Goal: Information Seeking & Learning: Learn about a topic

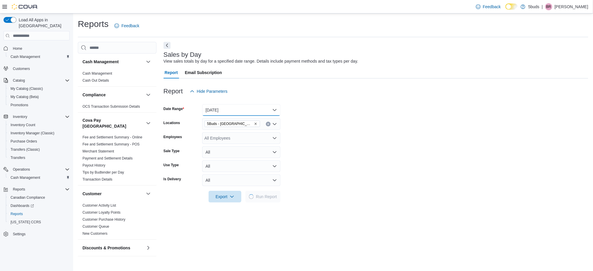
click at [265, 108] on button "[DATE]" at bounding box center [241, 110] width 78 height 12
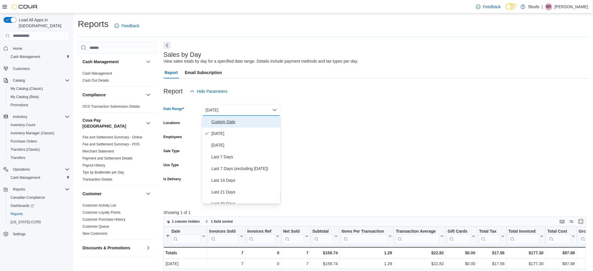
click at [246, 124] on span "Custom Date" at bounding box center [244, 121] width 67 height 7
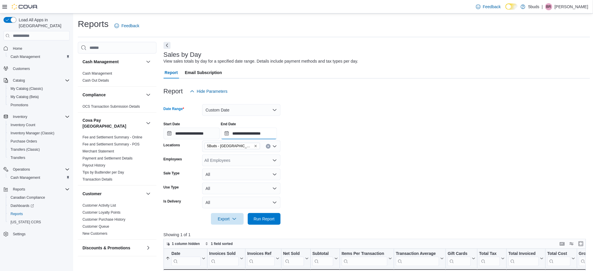
click at [270, 134] on input "**********" at bounding box center [249, 133] width 56 height 12
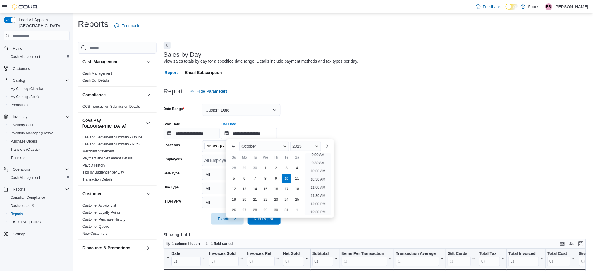
scroll to position [137, 0]
click at [320, 182] on li "10:00 AM" at bounding box center [318, 184] width 20 height 7
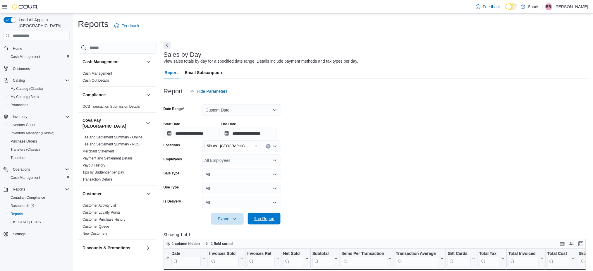
click at [267, 218] on span "Run Report" at bounding box center [263, 218] width 21 height 6
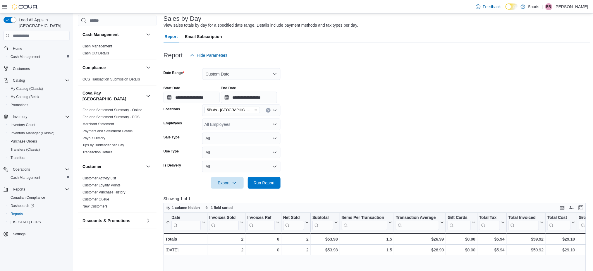
scroll to position [78, 0]
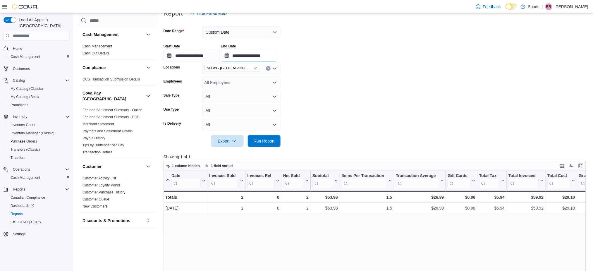
click at [269, 56] on input "**********" at bounding box center [249, 56] width 56 height 12
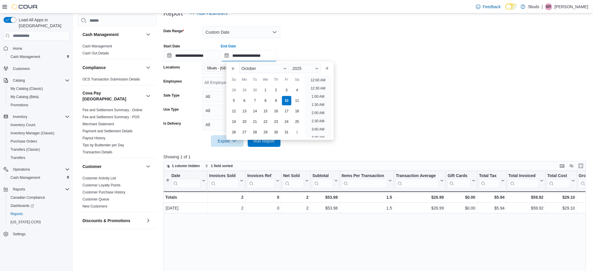
scroll to position [182, 0]
click at [318, 79] on li "11:00 AM" at bounding box center [318, 78] width 20 height 7
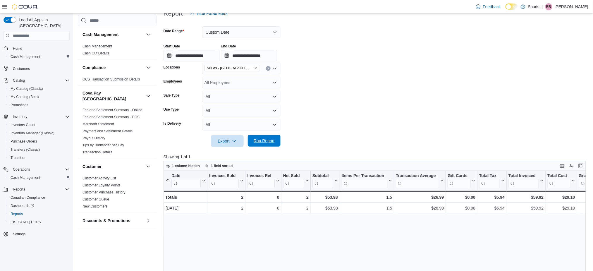
click at [277, 137] on span "Run Report" at bounding box center [264, 141] width 26 height 12
click at [264, 56] on input "**********" at bounding box center [249, 56] width 56 height 12
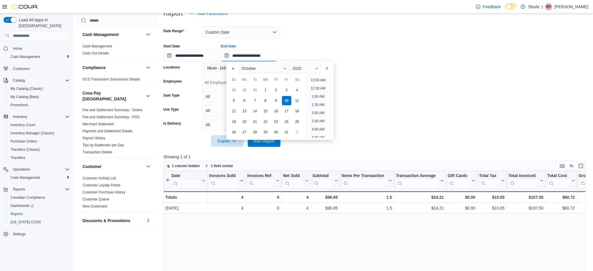
scroll to position [198, 0]
click at [314, 79] on li "12:00 PM" at bounding box center [318, 78] width 20 height 7
type input "**********"
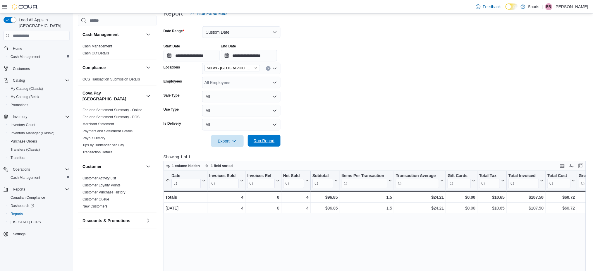
click at [256, 145] on span "Run Report" at bounding box center [264, 141] width 26 height 12
click at [18, 46] on span "Home" at bounding box center [17, 48] width 9 height 5
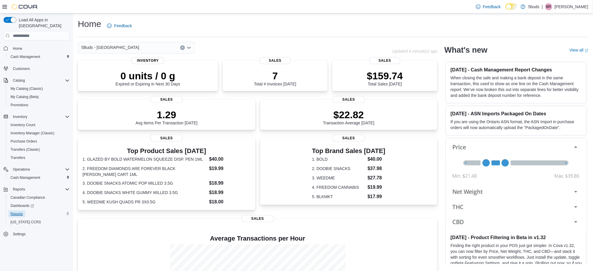
click at [16, 211] on span "Reports" at bounding box center [17, 213] width 12 height 5
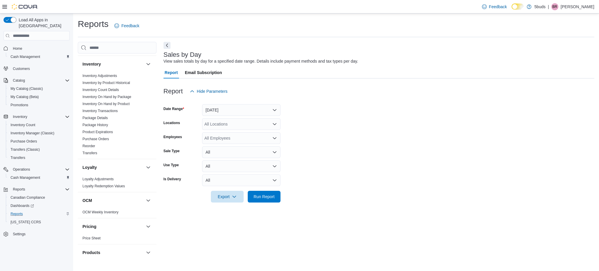
scroll to position [210, 0]
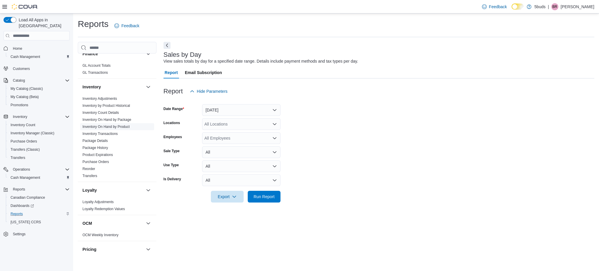
click at [116, 125] on link "Inventory On Hand by Product" at bounding box center [105, 127] width 47 height 4
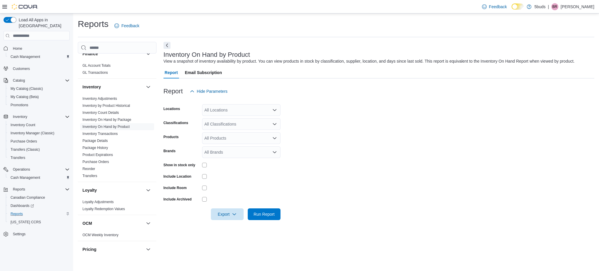
click at [229, 108] on div "All Locations" at bounding box center [241, 110] width 78 height 12
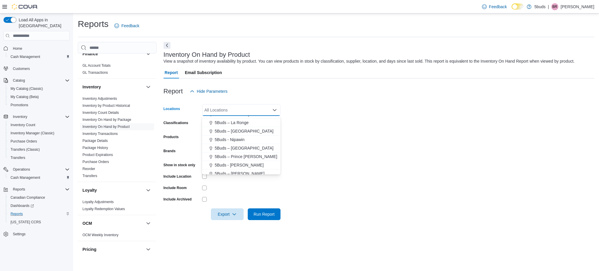
scroll to position [43, 0]
click at [240, 159] on span "5Buds - [GEOGRAPHIC_DATA]" at bounding box center [244, 162] width 58 height 6
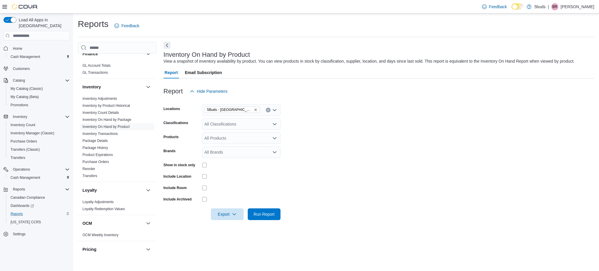
click at [348, 159] on form "Locations 5Buds - Weyburn Classifications All Classifications Products All Prod…" at bounding box center [378, 158] width 431 height 123
click at [248, 128] on div "All Classifications" at bounding box center [241, 124] width 78 height 12
click at [366, 154] on form "Locations 5Buds - Weyburn Classifications All Classifications Combo box. Select…" at bounding box center [378, 158] width 431 height 123
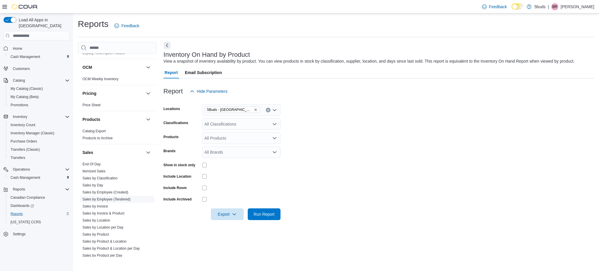
scroll to position [405, 0]
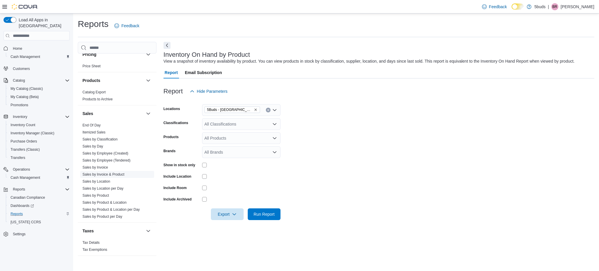
click at [113, 172] on link "Sales by Invoice & Product" at bounding box center [103, 174] width 42 height 4
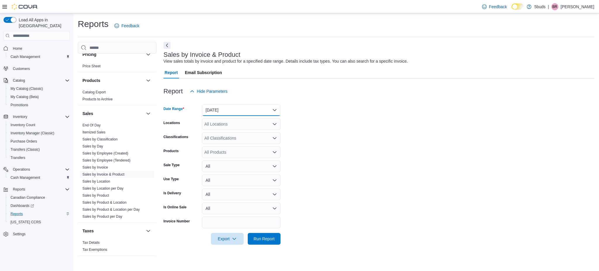
click at [238, 106] on button "[DATE]" at bounding box center [241, 110] width 78 height 12
click at [225, 129] on button "[DATE]" at bounding box center [241, 133] width 78 height 12
click at [335, 138] on form "Date Range [DATE] Locations All Locations Classifications All Classifications P…" at bounding box center [378, 170] width 431 height 147
click at [237, 122] on div "All Locations" at bounding box center [241, 124] width 78 height 12
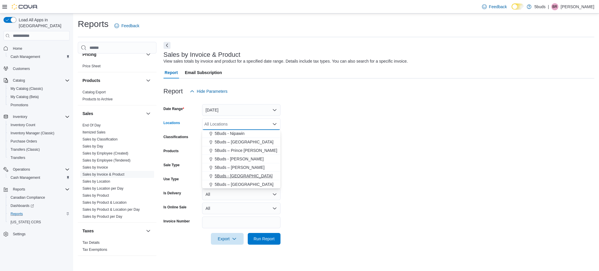
click at [231, 176] on span "5Buds - [GEOGRAPHIC_DATA]" at bounding box center [244, 176] width 58 height 6
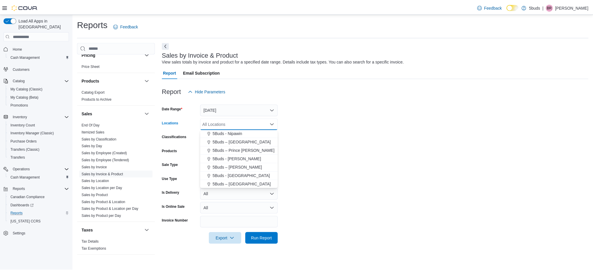
scroll to position [34, 0]
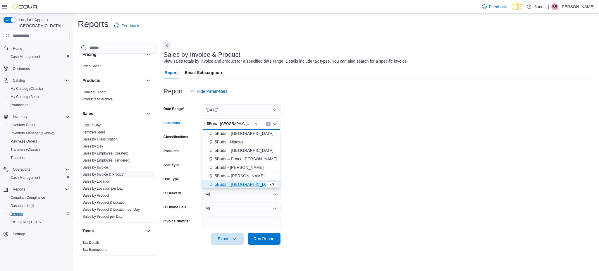
drag, startPoint x: 355, startPoint y: 195, endPoint x: 289, endPoint y: 227, distance: 73.6
click at [354, 196] on form "Date Range [DATE] Locations 5Buds - [GEOGRAPHIC_DATA] Combo box. Selected. 5Bud…" at bounding box center [378, 170] width 431 height 147
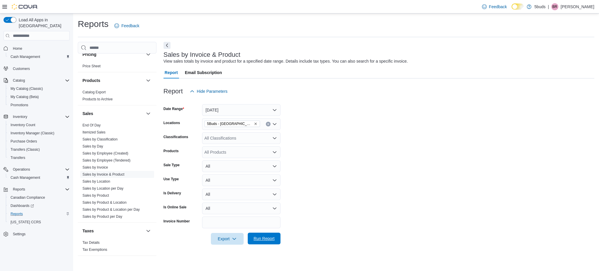
click at [273, 241] on span "Run Report" at bounding box center [263, 238] width 21 height 6
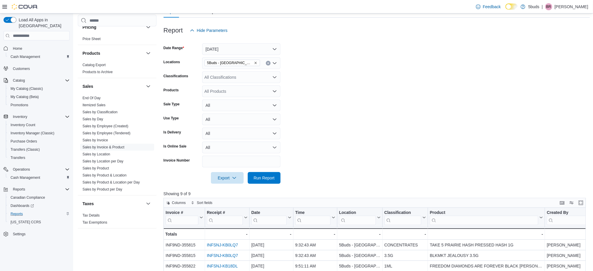
scroll to position [156, 0]
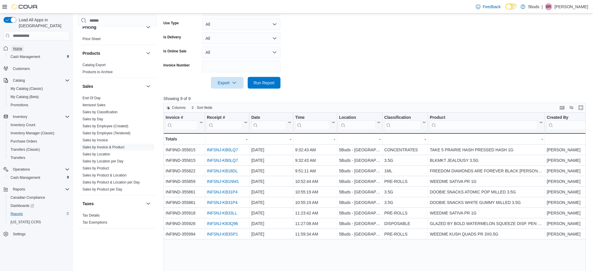
click at [15, 46] on span "Home" at bounding box center [17, 48] width 9 height 5
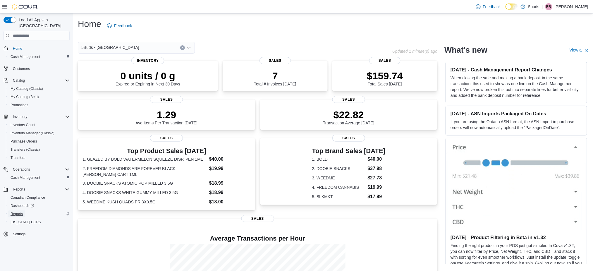
click at [18, 211] on span "Reports" at bounding box center [17, 213] width 12 height 5
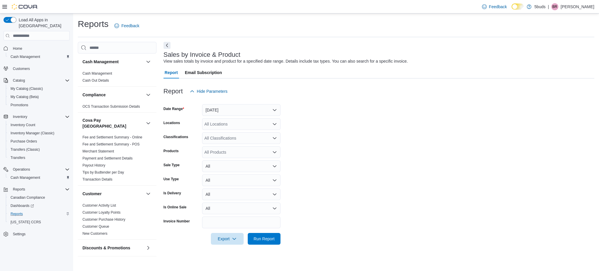
scroll to position [195, 0]
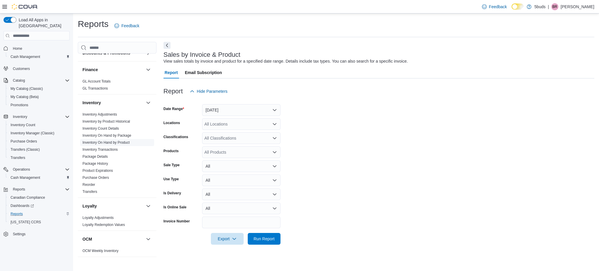
click at [125, 140] on link "Inventory On Hand by Product" at bounding box center [105, 142] width 47 height 4
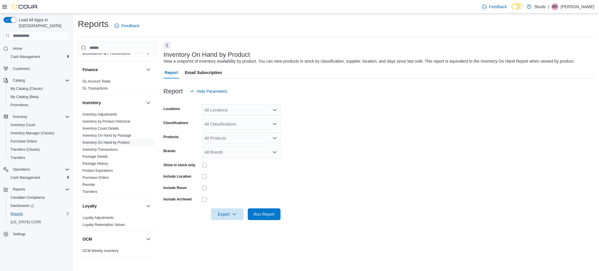
click at [243, 109] on div "All Locations" at bounding box center [241, 110] width 78 height 12
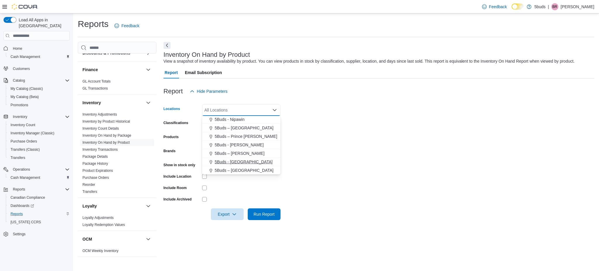
click at [237, 159] on span "5Buds - [GEOGRAPHIC_DATA]" at bounding box center [244, 162] width 58 height 6
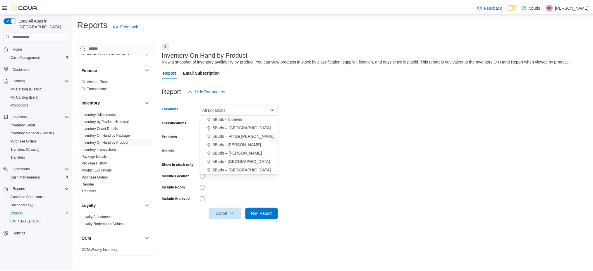
scroll to position [34, 0]
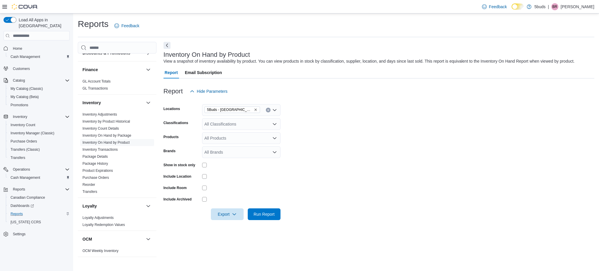
click at [297, 165] on form "Locations 5Buds - Weyburn Classifications All Classifications Products All Prod…" at bounding box center [378, 158] width 431 height 123
click at [263, 215] on span "Run Report" at bounding box center [263, 214] width 21 height 6
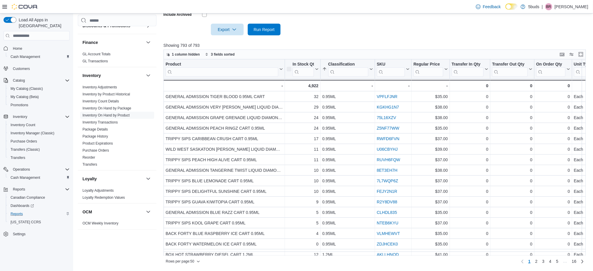
scroll to position [184, 0]
click at [226, 72] on input "search" at bounding box center [221, 71] width 113 height 9
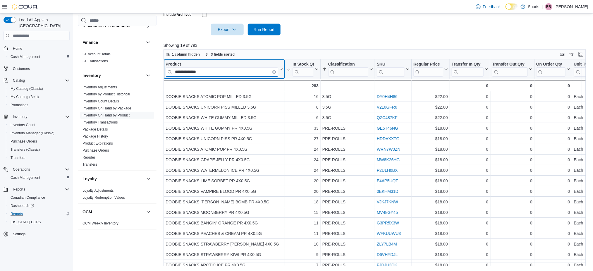
type input "**********"
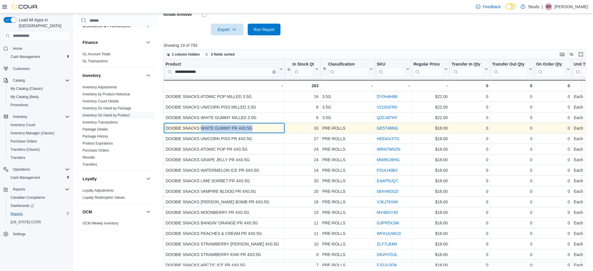
drag, startPoint x: 260, startPoint y: 129, endPoint x: 201, endPoint y: 128, distance: 59.0
click at [201, 128] on div "DOOBIE SNACKS WHITE GUMMY PR 4X0.5G" at bounding box center [223, 128] width 117 height 7
copy div "WHITE GUMMY PR 4X0.5G"
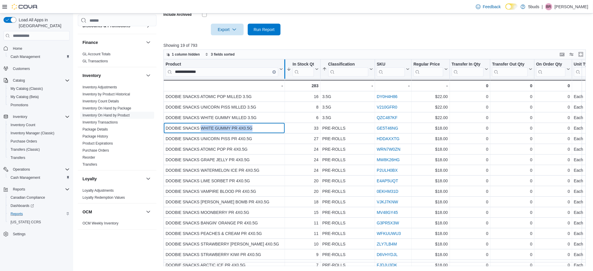
click at [283, 69] on div at bounding box center [284, 68] width 5 height 19
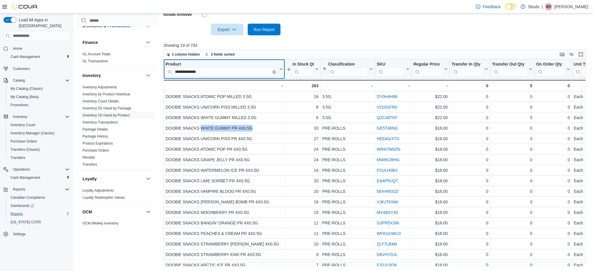
click at [281, 68] on icon at bounding box center [280, 69] width 5 height 4
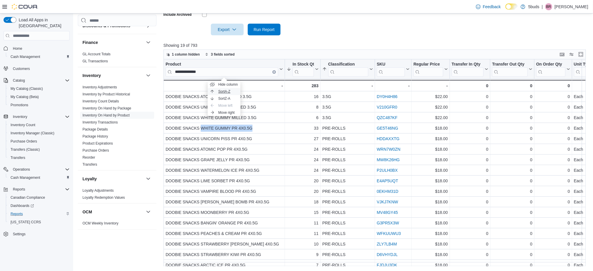
click at [230, 90] on span "Sort A-Z" at bounding box center [224, 91] width 12 height 5
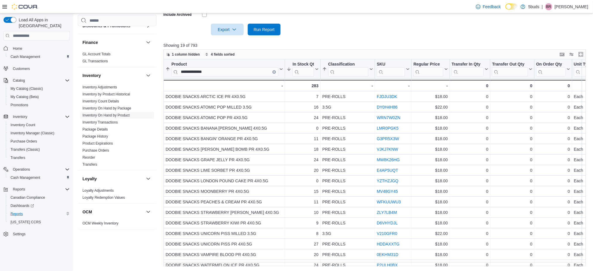
click at [330, 23] on div at bounding box center [376, 21] width 426 height 5
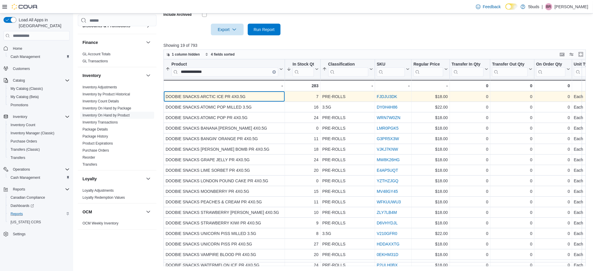
click at [246, 98] on div "DOOBIE SNACKS ARCTIC ICE PR 4X0.5G" at bounding box center [223, 96] width 117 height 7
drag, startPoint x: 249, startPoint y: 96, endPoint x: 201, endPoint y: 96, distance: 47.6
click at [201, 96] on div "DOOBIE SNACKS ARCTIC ICE PR 4X0.5G" at bounding box center [223, 96] width 117 height 7
copy div "ARCTIC ICE PR 4X0.5G"
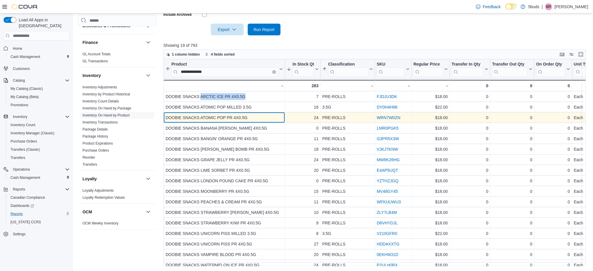
click at [248, 115] on div "DOOBIE SNACKS ATOMIC POP PR 4X0.5G" at bounding box center [223, 117] width 117 height 7
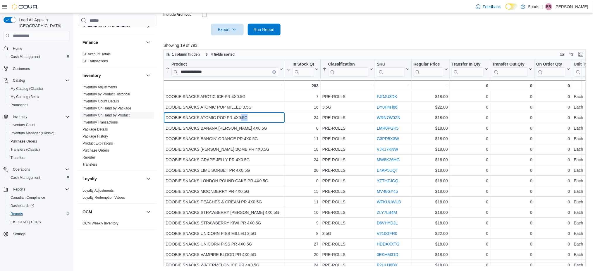
drag, startPoint x: 253, startPoint y: 117, endPoint x: 320, endPoint y: 88, distance: 73.0
click at [240, 117] on div "DOOBIE SNACKS ATOMIC POP PR 4X0.5G" at bounding box center [223, 117] width 117 height 7
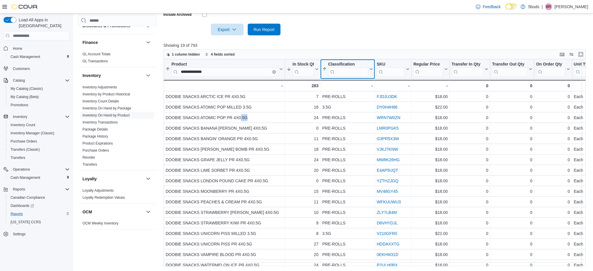
click at [368, 69] on icon at bounding box center [370, 69] width 5 height 4
click at [355, 93] on button "Sort A-Z" at bounding box center [347, 91] width 33 height 7
click at [371, 65] on button "Classification" at bounding box center [347, 69] width 51 height 15
click at [348, 91] on span "Sort A-Z" at bounding box center [347, 91] width 12 height 5
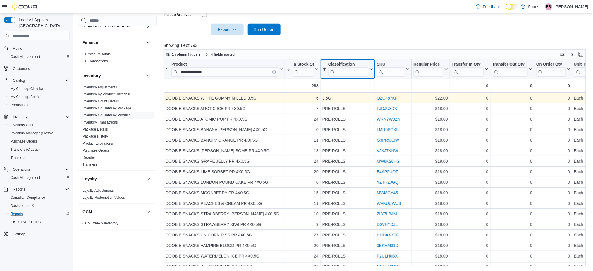
scroll to position [29, 0]
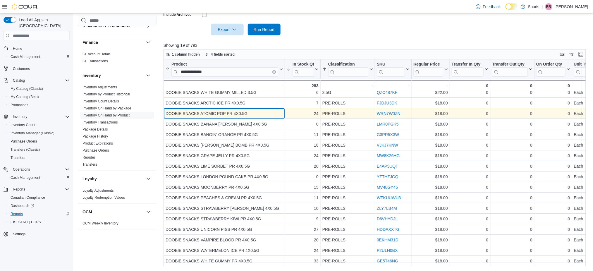
click at [253, 111] on div "DOOBIE SNACKS ATOMIC POP PR 4X0.5G" at bounding box center [223, 113] width 117 height 7
drag, startPoint x: 255, startPoint y: 109, endPoint x: 200, endPoint y: 108, distance: 55.0
click at [200, 110] on div "DOOBIE SNACKS ATOMIC POP PR 4X0.5G" at bounding box center [223, 113] width 117 height 7
copy div "ATOMIC POP PR 4X0.5G"
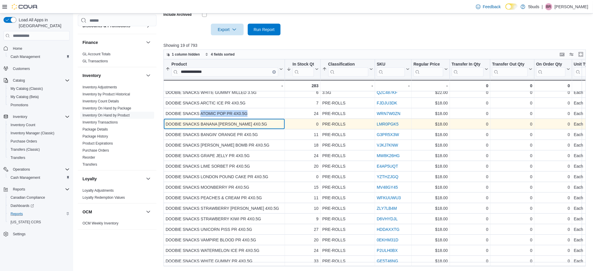
click at [242, 123] on div "DOOBIE SNACKS BANANA [PERSON_NAME] 4X0.5G" at bounding box center [223, 123] width 117 height 7
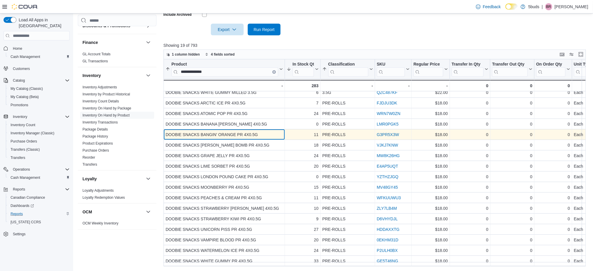
click at [264, 131] on div "DOOBIE SNACKS BANGIN' ORANGE PR 4X0.5G" at bounding box center [223, 134] width 117 height 7
drag, startPoint x: 246, startPoint y: 129, endPoint x: 201, endPoint y: 130, distance: 45.3
click at [201, 131] on div "DOOBIE SNACKS BANGIN' ORANGE PR 4X0.5G" at bounding box center [223, 134] width 117 height 7
copy div "BANGIN' ORANGE PR 4X0.5G"
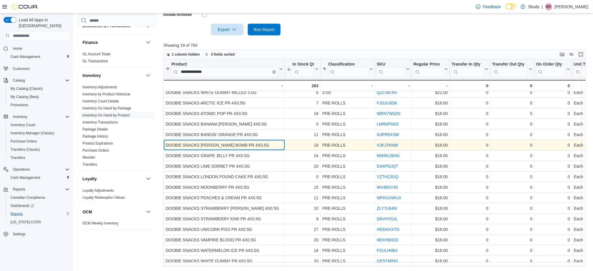
click at [248, 140] on div "DOOBIE SNACKS [PERSON_NAME] BOMB PR 4X0.5G - Product, column 1, row 8" at bounding box center [223, 145] width 121 height 11
drag, startPoint x: 252, startPoint y: 142, endPoint x: 201, endPoint y: 140, distance: 50.6
click at [201, 141] on div "DOOBIE SNACKS [PERSON_NAME] BOMB PR 4X0.5G" at bounding box center [223, 144] width 117 height 7
copy div "[PERSON_NAME] BOMB PR 4X0.5G"
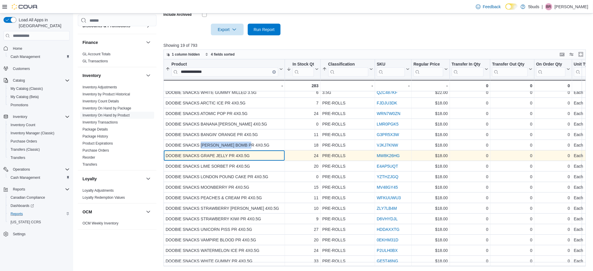
click at [244, 152] on div "DOOBIE SNACKS GRAPE JELLY PR 4X0.5G" at bounding box center [223, 155] width 117 height 7
drag, startPoint x: 264, startPoint y: 151, endPoint x: 200, endPoint y: 149, distance: 64.4
click at [200, 152] on div "DOOBIE SNACKS GRAPE JELLY PR 4X0.5G" at bounding box center [223, 155] width 117 height 7
copy div "GRAPE JELLY PR 4X0.5G"
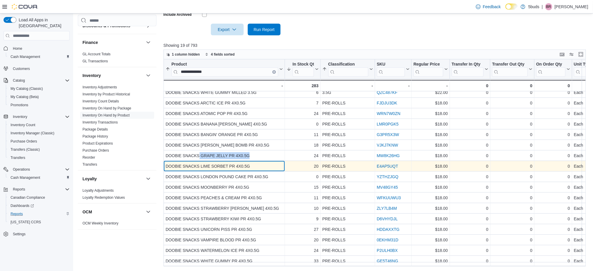
click at [252, 163] on div "DOOBIE SNACKS LIME SORBET PR 4X0.5G" at bounding box center [223, 166] width 117 height 7
drag, startPoint x: 252, startPoint y: 163, endPoint x: 203, endPoint y: 160, distance: 49.5
click at [203, 163] on div "DOOBIE SNACKS LIME SORBET PR 4X0.5G" at bounding box center [223, 166] width 117 height 7
copy div "LIME SORBET PR 4X0.5G"
click at [258, 164] on div "DOOBIE SNACKS LIME SORBET PR 4X0.5G" at bounding box center [223, 166] width 117 height 7
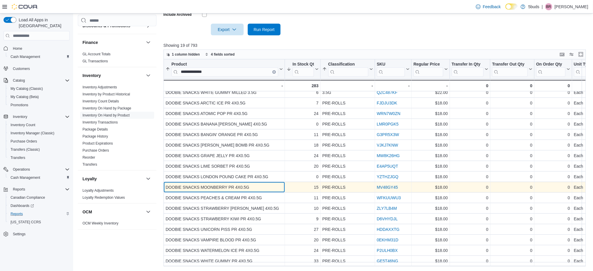
click at [267, 184] on div "DOOBIE SNACKS MOONBERRY PR 4X0.5G" at bounding box center [223, 187] width 117 height 7
drag, startPoint x: 239, startPoint y: 185, endPoint x: 199, endPoint y: 182, distance: 39.6
click at [199, 184] on div "DOOBIE SNACKS MOONBERRY PR 4X0.5G" at bounding box center [223, 187] width 117 height 7
copy div "MOONBERRY PR 4X0.5G"
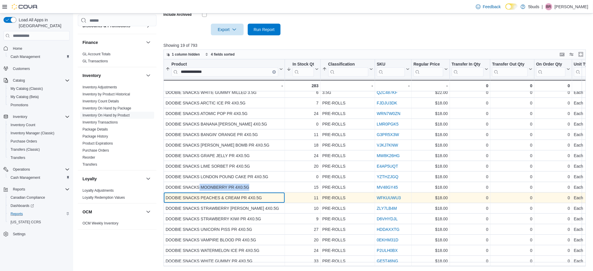
click at [268, 195] on div "DOOBIE SNACKS PEACHES & CREAM PR 4X0.5G" at bounding box center [223, 197] width 117 height 7
drag, startPoint x: 268, startPoint y: 193, endPoint x: 201, endPoint y: 193, distance: 67.5
click at [201, 194] on div "DOOBIE SNACKS PEACHES & CREAM PR 4X0.5G" at bounding box center [223, 197] width 117 height 7
copy div "PEACHES & CREAM PR 4X0.5G"
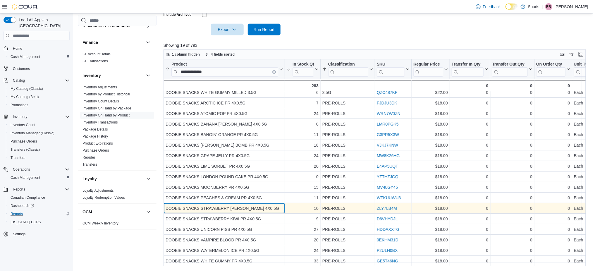
click at [265, 205] on div "DOOBIE SNACKS STRAWBERRY [PERSON_NAME] 4X0.5G" at bounding box center [223, 208] width 117 height 7
drag, startPoint x: 271, startPoint y: 201, endPoint x: 200, endPoint y: 200, distance: 70.5
click at [200, 205] on div "DOOBIE SNACKS STRAWBERRY [PERSON_NAME] 4X0.5G" at bounding box center [223, 208] width 117 height 7
copy div "STRAWBERRY [PERSON_NAME] 4X0.5G"
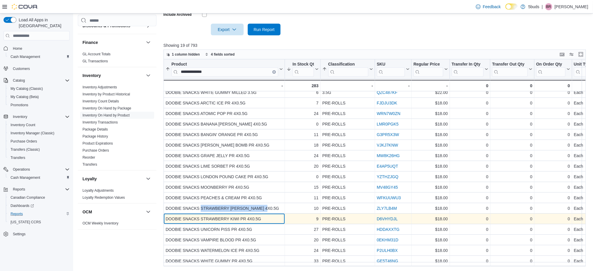
click at [269, 213] on div "DOOBIE SNACKS STRAWBERRY KIWI PR 4X0.5G - Product, column 1, row 15" at bounding box center [223, 218] width 121 height 11
click at [267, 216] on div "DOOBIE SNACKS STRAWBERRY KIWI PR 4X0.5G" at bounding box center [223, 218] width 117 height 7
drag, startPoint x: 267, startPoint y: 215, endPoint x: 201, endPoint y: 214, distance: 66.1
click at [201, 215] on div "DOOBIE SNACKS STRAWBERRY KIWI PR 4X0.5G" at bounding box center [223, 218] width 117 height 7
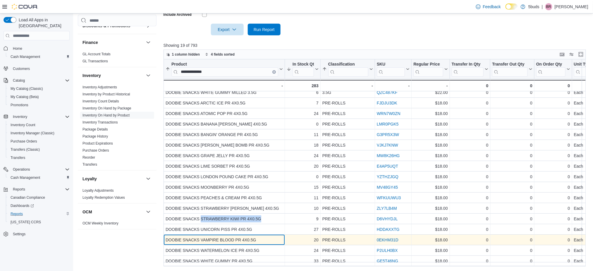
click at [253, 234] on div "DOOBIE SNACKS VAMPIRE BLOOD PR 4X0.5G - Product, column 1, row 17" at bounding box center [223, 239] width 121 height 11
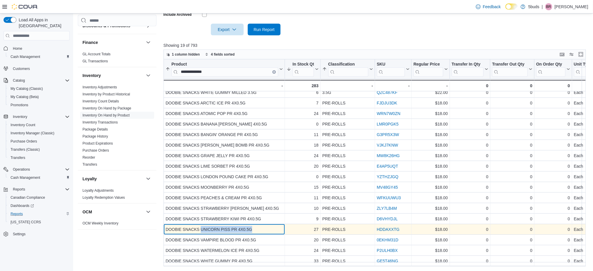
drag, startPoint x: 259, startPoint y: 223, endPoint x: 202, endPoint y: 222, distance: 57.6
click at [202, 226] on div "DOOBIE SNACKS UNICORN PISS PR 4X0.5G" at bounding box center [223, 229] width 117 height 7
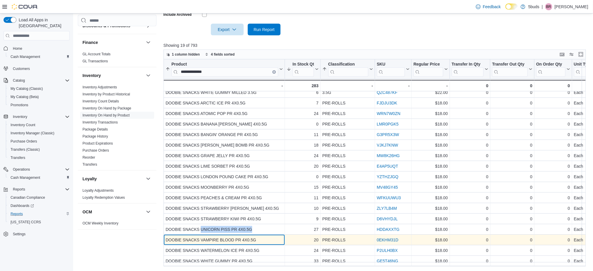
click at [244, 236] on div "DOOBIE SNACKS VAMPIRE BLOOD PR 4X0.5G" at bounding box center [223, 239] width 117 height 7
drag, startPoint x: 261, startPoint y: 232, endPoint x: 201, endPoint y: 234, distance: 59.4
click at [201, 234] on div "DOOBIE SNACKS VAMPIRE BLOOD PR 4X0.5G - Product, column 1, row 17" at bounding box center [223, 239] width 121 height 11
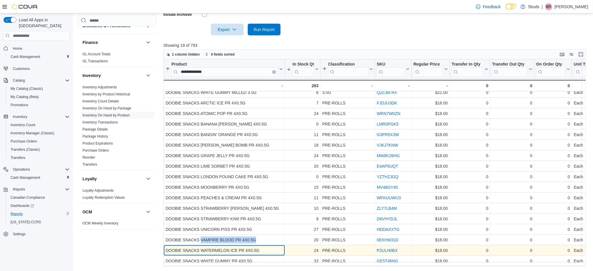
click at [259, 247] on div "DOOBIE SNACKS WATERMELON ICE PR 4X0.5G" at bounding box center [223, 250] width 117 height 7
drag, startPoint x: 262, startPoint y: 244, endPoint x: 200, endPoint y: 243, distance: 61.7
click at [200, 247] on div "DOOBIE SNACKS WATERMELON ICE PR 4X0.5G" at bounding box center [223, 250] width 117 height 7
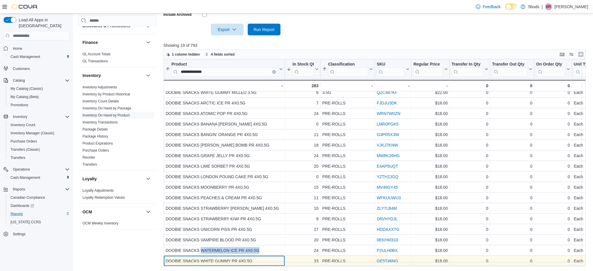
click at [266, 255] on div "DOOBIE SNACKS WHITE GUMMY PR 4X0.5G - Product, column 1, row 19" at bounding box center [223, 260] width 121 height 11
drag, startPoint x: 260, startPoint y: 257, endPoint x: 202, endPoint y: 257, distance: 57.6
click at [202, 257] on div "DOOBIE SNACKS WHITE GUMMY PR 4X0.5G" at bounding box center [223, 260] width 117 height 7
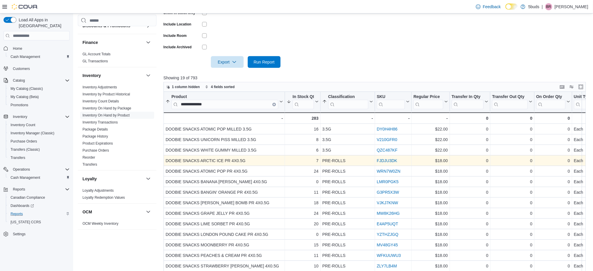
scroll to position [184, 0]
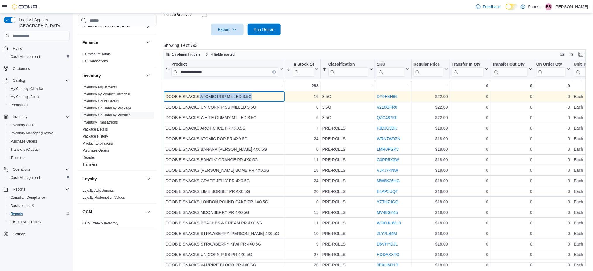
drag, startPoint x: 265, startPoint y: 95, endPoint x: 199, endPoint y: 95, distance: 66.1
click at [199, 95] on div "DOOBIE SNACKS ATOMIC POP MILLED 3.5G" at bounding box center [223, 96] width 117 height 7
click at [237, 98] on div "DOOBIE SNACKS ATOMIC POP MILLED 3.5G" at bounding box center [223, 96] width 117 height 7
drag, startPoint x: 241, startPoint y: 96, endPoint x: 201, endPoint y: 95, distance: 40.4
click at [201, 95] on div "DOOBIE SNACKS ATOMIC POP MILLED 3.5G" at bounding box center [223, 96] width 117 height 7
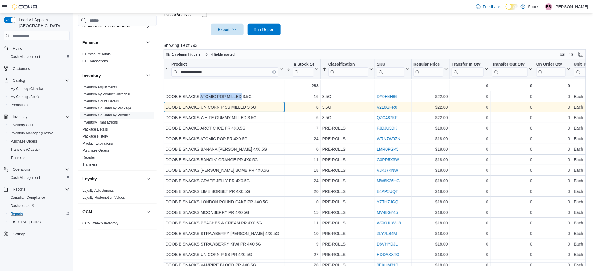
click at [267, 108] on div "DOOBIE SNACKS UNICORN PISS MILLED 3.5G" at bounding box center [223, 106] width 117 height 7
drag, startPoint x: 256, startPoint y: 108, endPoint x: 207, endPoint y: 107, distance: 48.8
click at [207, 107] on div "DOOBIE SNACKS UNICORN PISS MILLED 3.5G" at bounding box center [223, 106] width 117 height 7
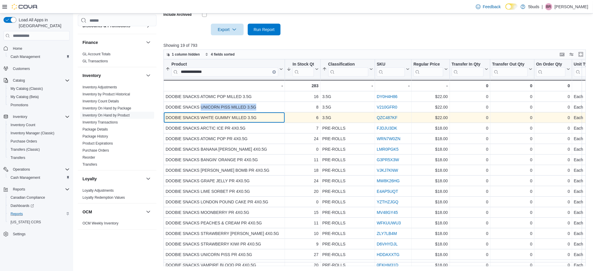
click at [258, 117] on div "DOOBIE SNACKS WHITE GUMMY MILLED 3.5G" at bounding box center [223, 117] width 117 height 7
drag, startPoint x: 258, startPoint y: 117, endPoint x: 201, endPoint y: 117, distance: 57.9
click at [201, 117] on div "DOOBIE SNACKS WHITE GUMMY MILLED 3.5G" at bounding box center [223, 117] width 117 height 7
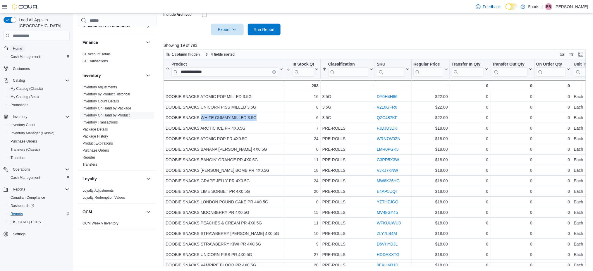
click at [11, 45] on link "Home" at bounding box center [18, 48] width 14 height 7
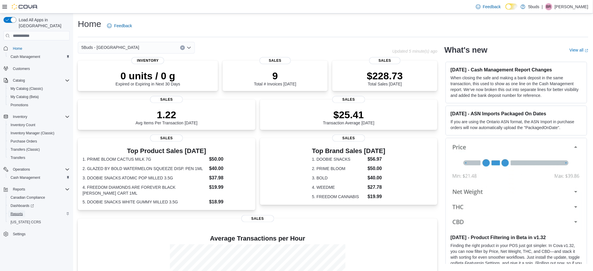
click at [15, 210] on span "Reports" at bounding box center [17, 213] width 12 height 7
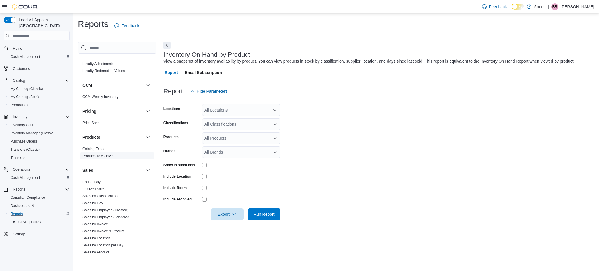
scroll to position [405, 0]
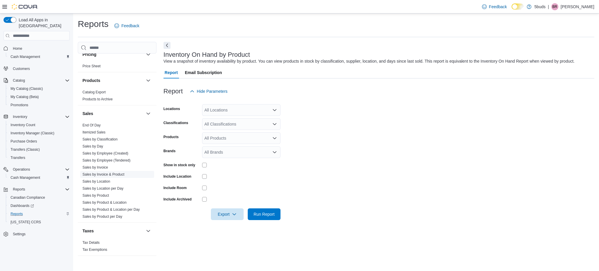
click at [116, 172] on link "Sales by Invoice & Product" at bounding box center [103, 174] width 42 height 4
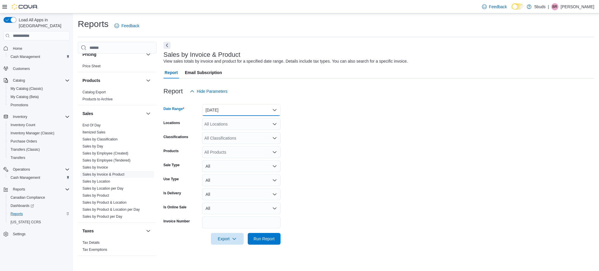
click at [227, 110] on button "[DATE]" at bounding box center [241, 110] width 78 height 12
click at [317, 141] on form "Date Range [DATE] Locations All Locations Classifications All Classifications P…" at bounding box center [378, 170] width 431 height 147
click at [208, 121] on div "All Locations" at bounding box center [241, 124] width 78 height 12
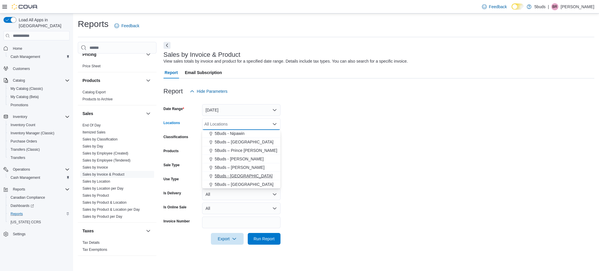
click at [231, 177] on span "5Buds - [GEOGRAPHIC_DATA]" at bounding box center [244, 176] width 58 height 6
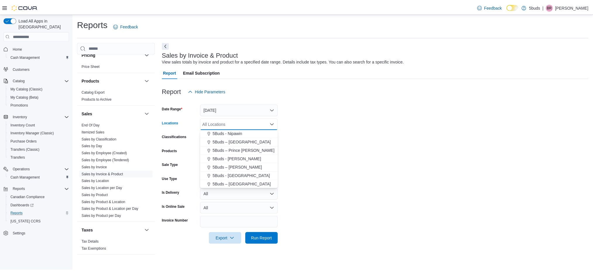
scroll to position [34, 0]
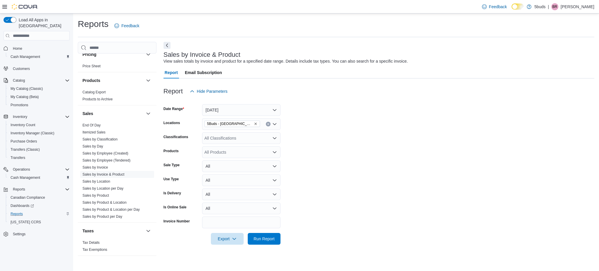
click at [380, 222] on form "Date Range [DATE] Locations 5Buds - Weyburn Classifications All Classifications…" at bounding box center [378, 170] width 431 height 147
click at [254, 239] on span "Run Report" at bounding box center [263, 238] width 21 height 6
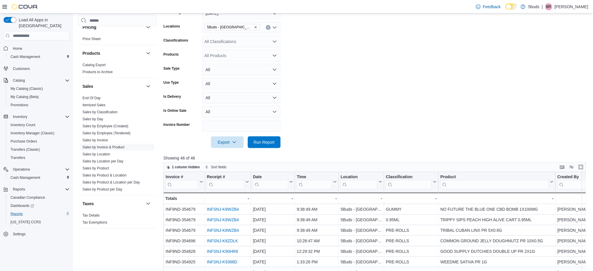
scroll to position [156, 0]
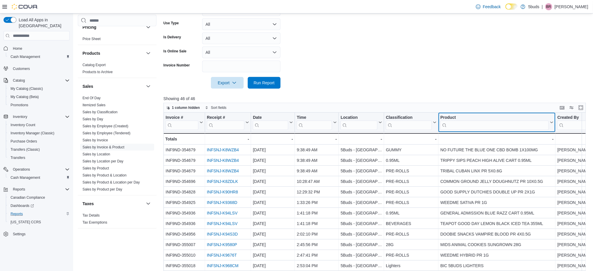
click at [513, 126] on input "search" at bounding box center [494, 124] width 108 height 9
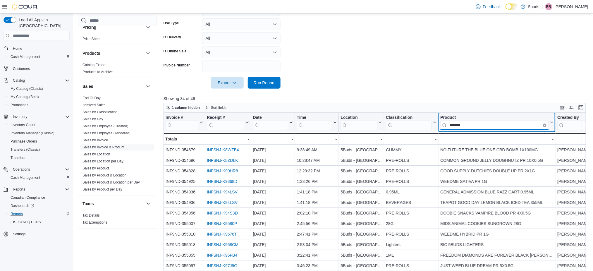
type input "******"
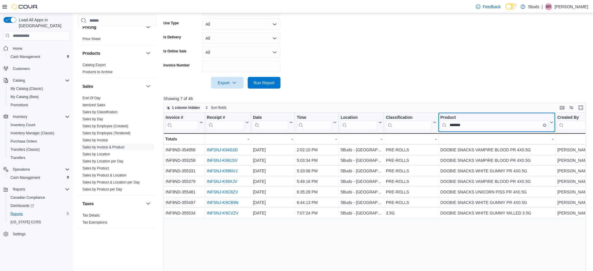
click at [552, 122] on icon at bounding box center [550, 122] width 5 height 4
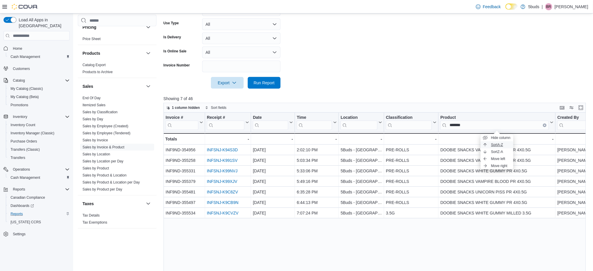
click at [499, 144] on span "Sort A-Z" at bounding box center [497, 144] width 12 height 5
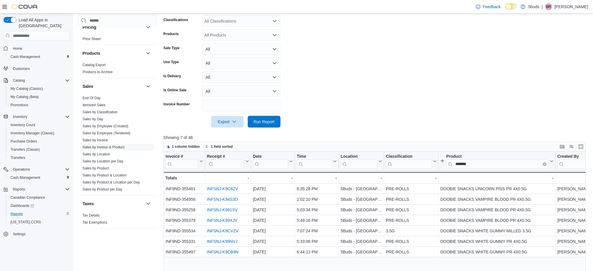
scroll to position [78, 0]
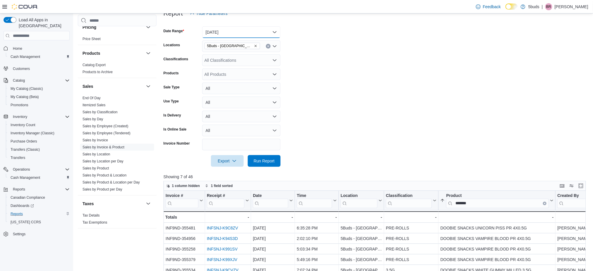
click at [231, 36] on button "[DATE]" at bounding box center [241, 32] width 78 height 12
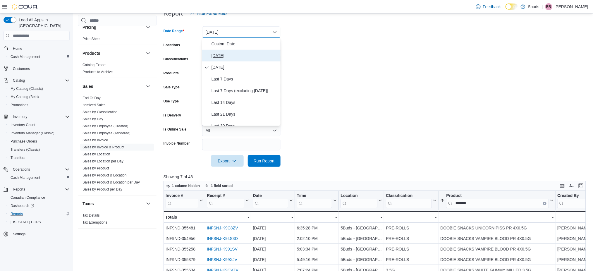
click at [224, 55] on span "[DATE]" at bounding box center [244, 55] width 67 height 7
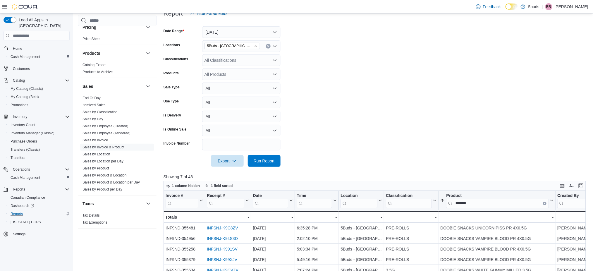
click at [396, 104] on form "Date Range [DATE] Locations 5Buds - Weyburn Classifications All Classifications…" at bounding box center [376, 92] width 426 height 147
click at [262, 158] on span "Run Report" at bounding box center [263, 161] width 21 height 6
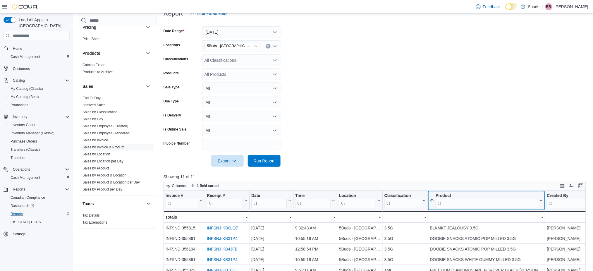
click at [474, 202] on input "search" at bounding box center [486, 202] width 103 height 9
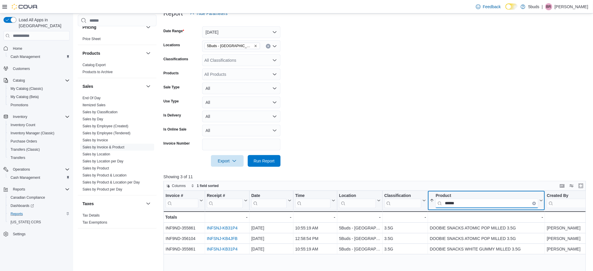
type input "******"
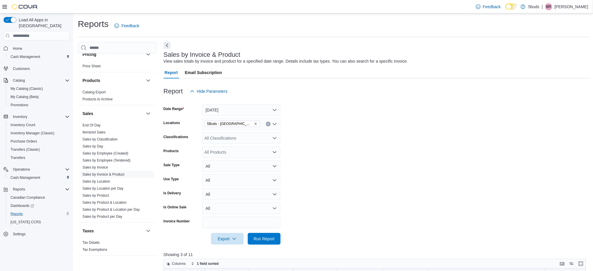
click at [7, 43] on div "Home Cash Management" at bounding box center [37, 52] width 66 height 19
click at [14, 46] on span "Home" at bounding box center [17, 48] width 9 height 5
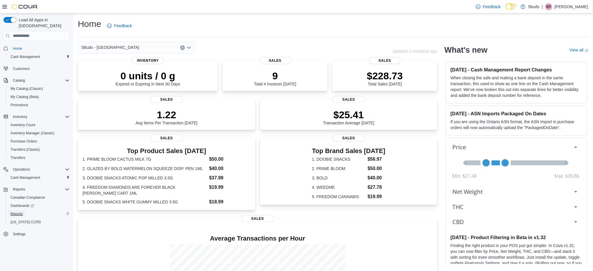
click at [11, 211] on span "Reports" at bounding box center [17, 213] width 12 height 5
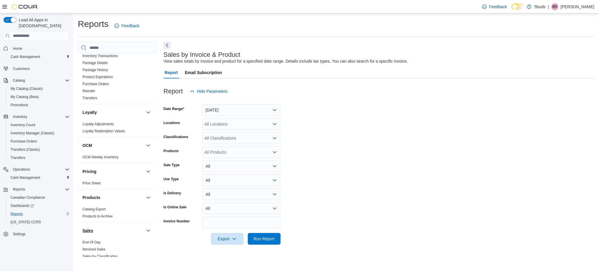
scroll to position [405, 0]
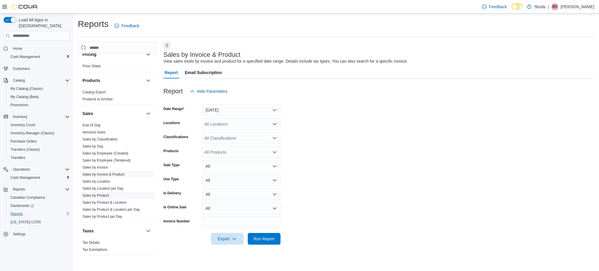
click at [108, 193] on link "Sales by Product" at bounding box center [95, 195] width 27 height 4
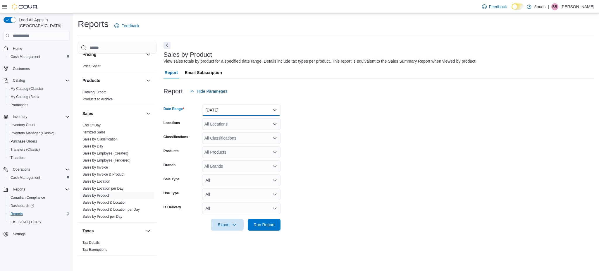
click at [232, 109] on button "[DATE]" at bounding box center [241, 110] width 78 height 12
click at [212, 125] on button "Custom Date" at bounding box center [241, 122] width 78 height 12
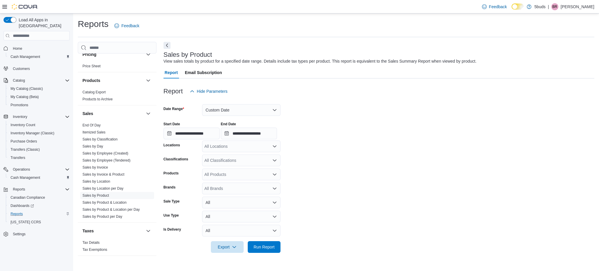
click at [189, 139] on div at bounding box center [378, 139] width 431 height 1
click at [189, 135] on input "**********" at bounding box center [191, 133] width 56 height 12
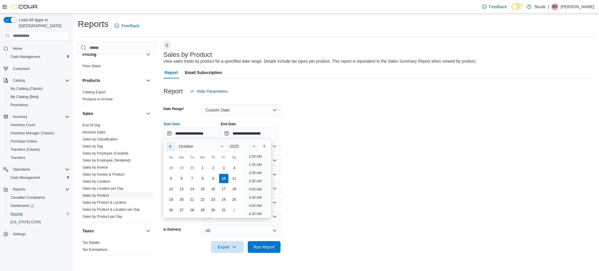
click at [168, 144] on button "Previous Month" at bounding box center [170, 145] width 9 height 9
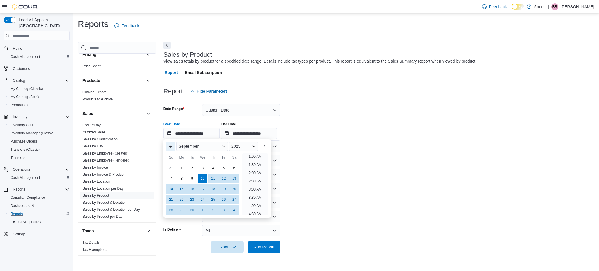
scroll to position [1, 0]
click at [168, 144] on button "Previous Month" at bounding box center [170, 145] width 9 height 9
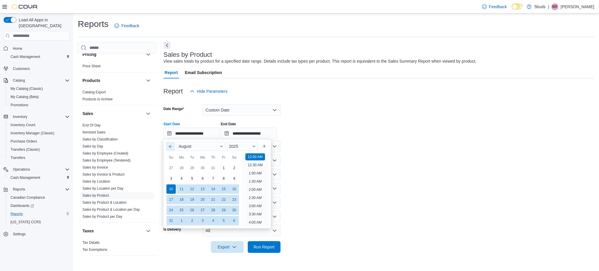
click at [168, 144] on button "Previous Month" at bounding box center [170, 145] width 9 height 9
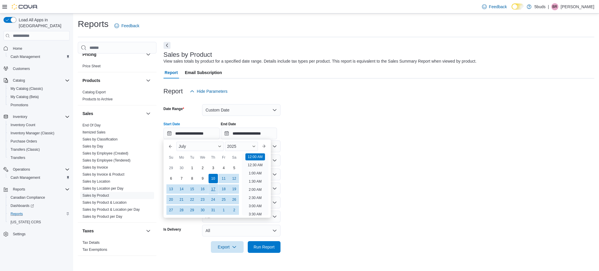
click at [212, 189] on div "17" at bounding box center [213, 189] width 10 height 10
type input "**********"
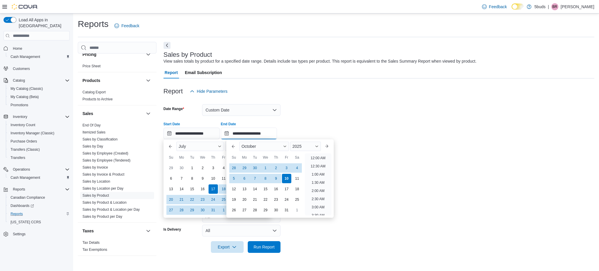
click at [255, 133] on input "**********" at bounding box center [249, 133] width 56 height 12
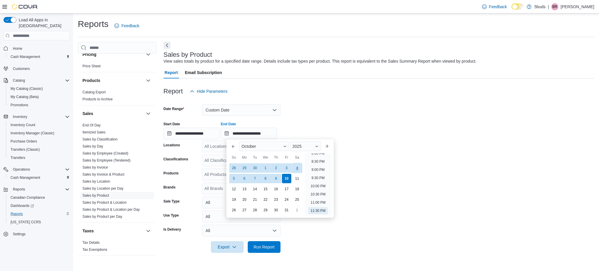
click at [298, 170] on div "4" at bounding box center [297, 168] width 10 height 10
click at [227, 146] on div "Previous Month Next month [DATE] [DATE] Su Mo Tu We Th Fr Sa You are focused on…" at bounding box center [279, 178] width 107 height 78
click at [232, 146] on button "Previous Month" at bounding box center [233, 145] width 9 height 9
type input "**********"
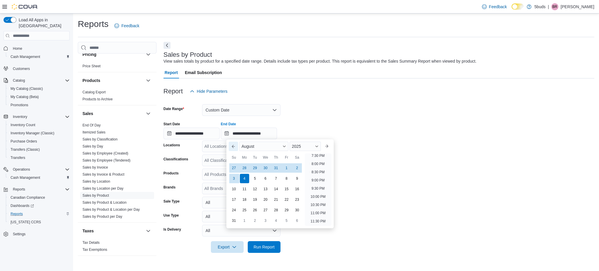
click at [232, 146] on button "Previous Month" at bounding box center [233, 145] width 9 height 9
type input "**********"
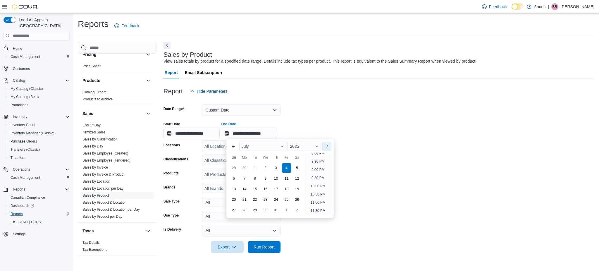
click at [330, 144] on button "Next month" at bounding box center [326, 145] width 9 height 9
type input "**********"
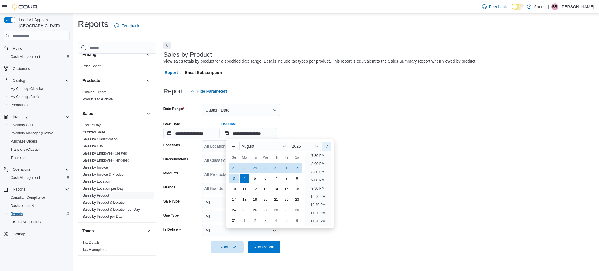
scroll to position [321, 0]
click at [245, 179] on div "4" at bounding box center [244, 178] width 10 height 10
click at [440, 144] on form "**********" at bounding box center [378, 175] width 431 height 156
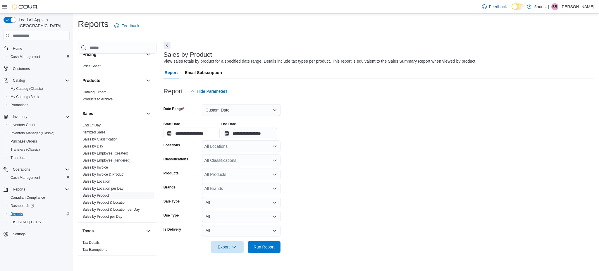
click at [189, 133] on input "**********" at bounding box center [191, 133] width 56 height 12
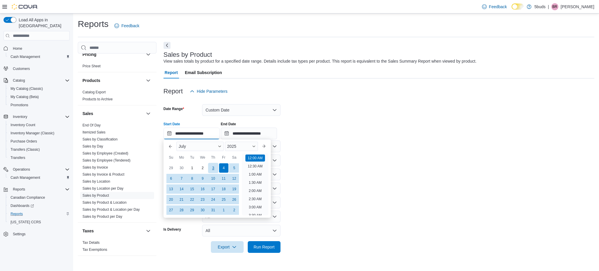
scroll to position [18, 0]
click at [215, 190] on div "17" at bounding box center [213, 189] width 10 height 10
type input "**********"
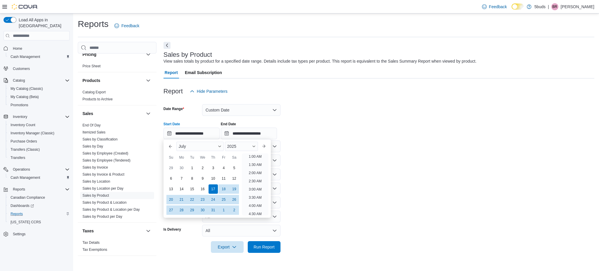
scroll to position [1, 0]
click at [317, 185] on form "**********" at bounding box center [378, 175] width 431 height 156
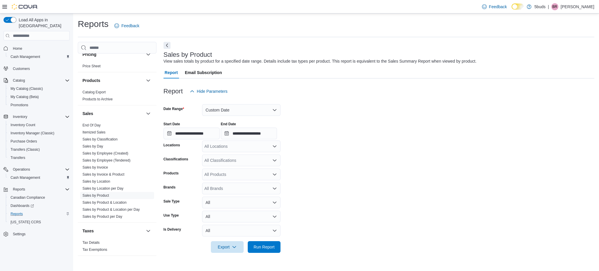
click at [245, 148] on div "All Locations" at bounding box center [241, 146] width 78 height 12
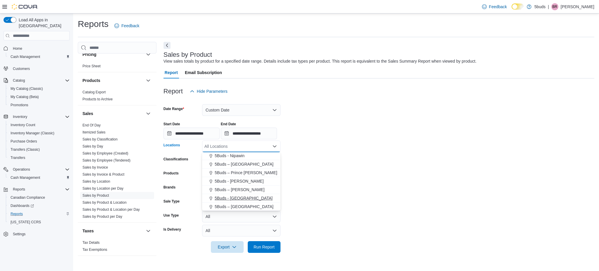
click at [233, 194] on button "5Buds - [GEOGRAPHIC_DATA]" at bounding box center [241, 198] width 78 height 8
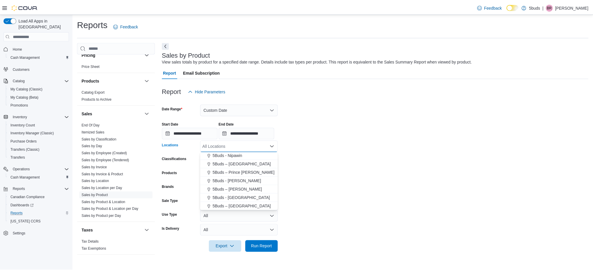
scroll to position [34, 0]
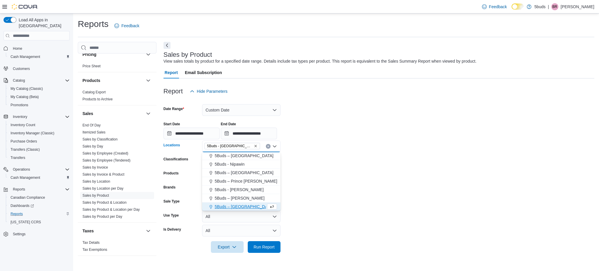
click at [362, 195] on form "**********" at bounding box center [378, 175] width 431 height 156
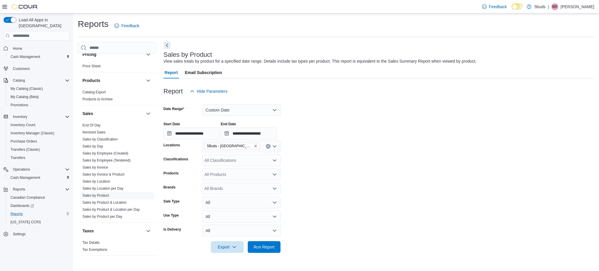
click at [258, 189] on div "All Brands" at bounding box center [241, 188] width 78 height 12
type input "***"
click at [236, 215] on span "DOOBIE SNACKS" at bounding box center [240, 215] width 71 height 6
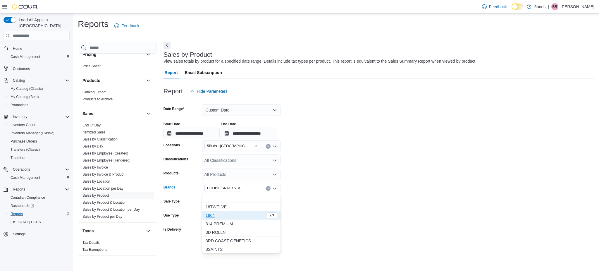
drag, startPoint x: 315, startPoint y: 210, endPoint x: 296, endPoint y: 215, distance: 19.6
click at [315, 210] on form "**********" at bounding box center [378, 175] width 431 height 156
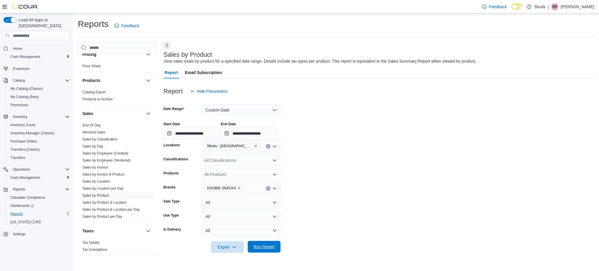
click at [257, 247] on span "Run Report" at bounding box center [263, 246] width 21 height 6
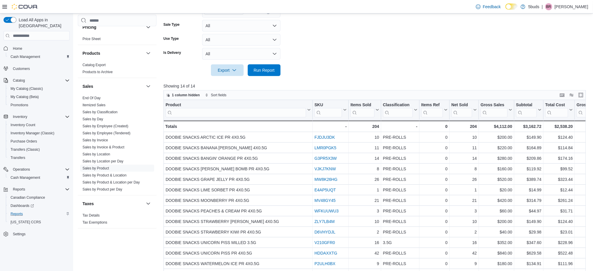
scroll to position [195, 0]
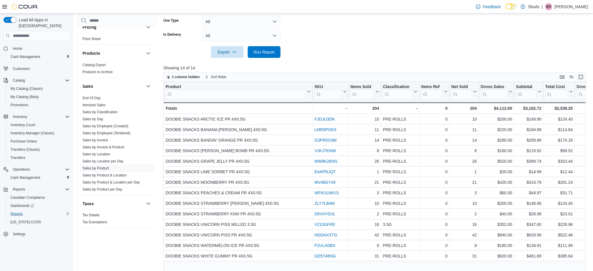
click at [25, 44] on span "Home" at bounding box center [40, 47] width 59 height 7
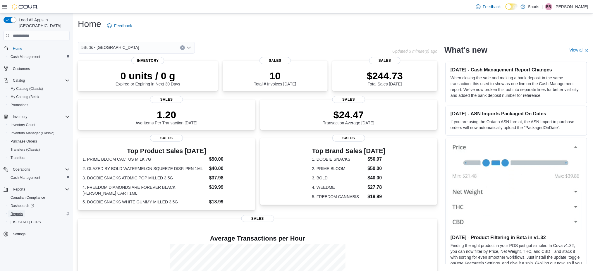
click at [19, 211] on span "Reports" at bounding box center [17, 213] width 12 height 5
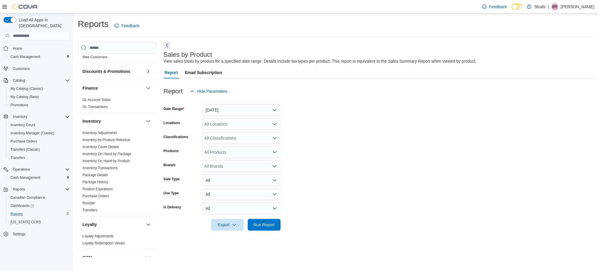
scroll to position [171, 0]
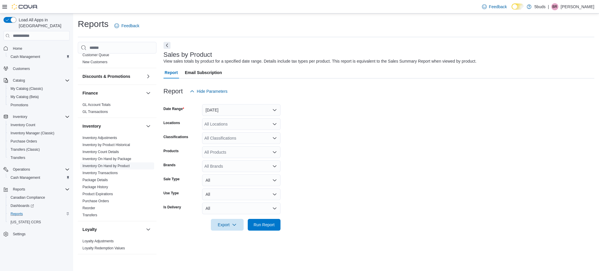
click at [125, 164] on link "Inventory On Hand by Product" at bounding box center [105, 166] width 47 height 4
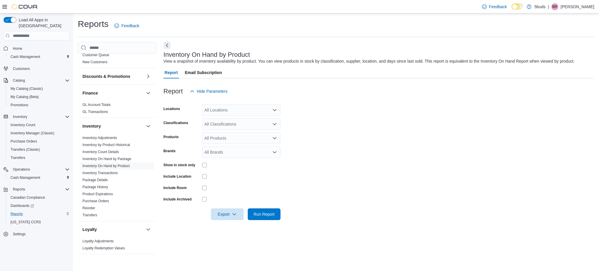
click at [241, 114] on div "All Locations" at bounding box center [241, 110] width 78 height 12
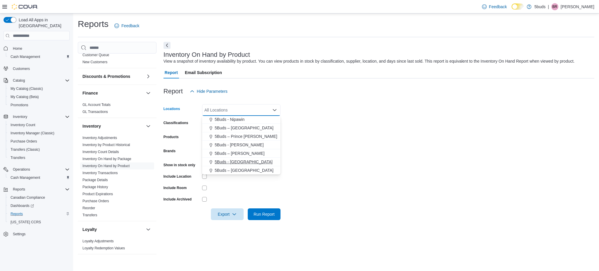
click at [244, 158] on button "5Buds - [GEOGRAPHIC_DATA]" at bounding box center [241, 162] width 78 height 8
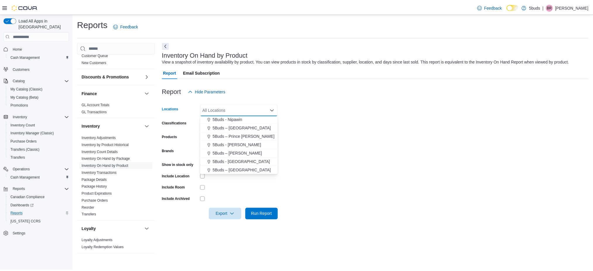
scroll to position [34, 0]
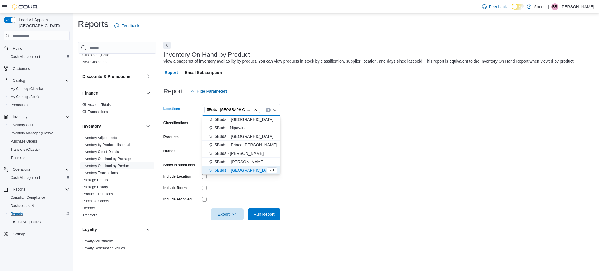
click at [352, 172] on form "Locations 5Buds - [GEOGRAPHIC_DATA] Combo box. Selected. 5Buds - [GEOGRAPHIC_DA…" at bounding box center [378, 158] width 431 height 123
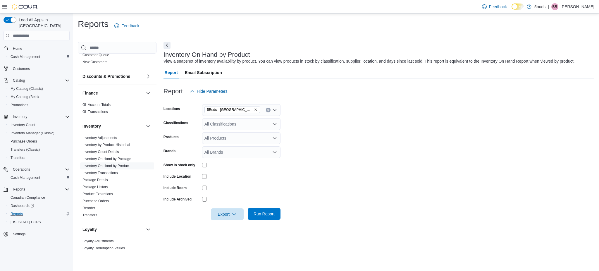
click at [272, 218] on span "Run Report" at bounding box center [264, 214] width 26 height 12
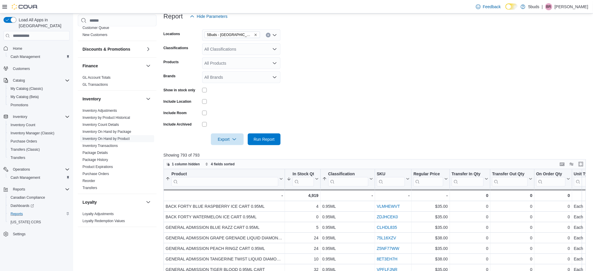
scroll to position [78, 0]
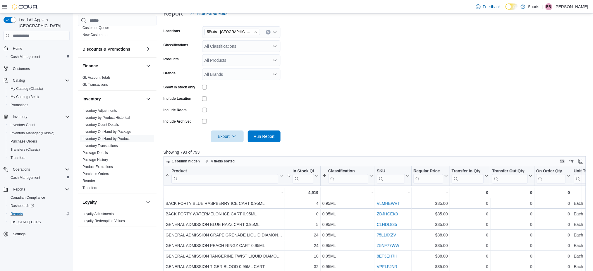
click at [237, 175] on input "search" at bounding box center [224, 178] width 107 height 9
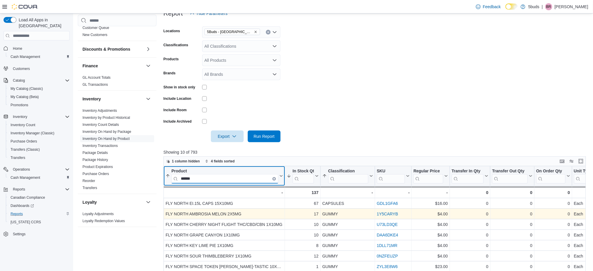
type input "******"
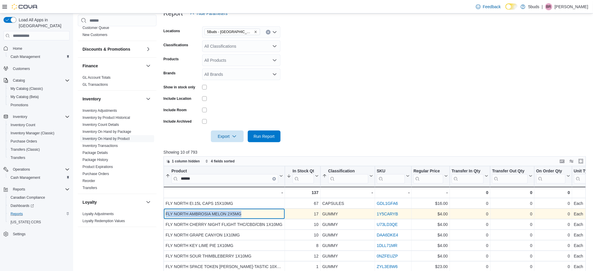
drag, startPoint x: 242, startPoint y: 212, endPoint x: 164, endPoint y: 211, distance: 77.8
click at [164, 211] on div "FLY NORTH AMBROSIA MELON 2X5MG - Product, column 1, row 2" at bounding box center [223, 213] width 121 height 11
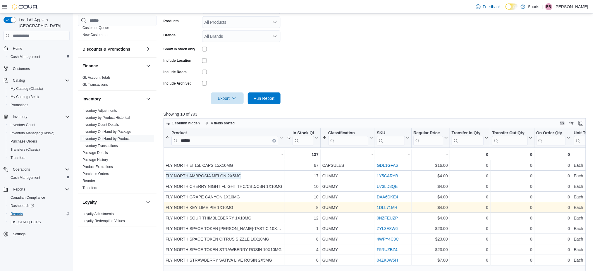
scroll to position [117, 0]
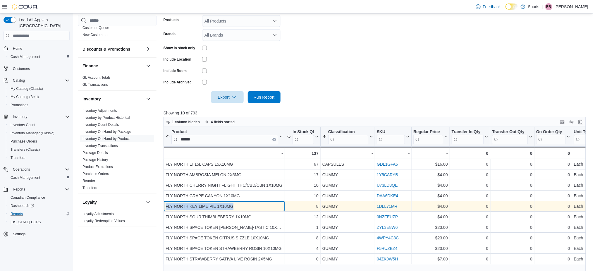
drag, startPoint x: 243, startPoint y: 208, endPoint x: 165, endPoint y: 204, distance: 77.8
click at [165, 204] on div "FLY NORTH KEY LIME PIE 1X10MG" at bounding box center [223, 206] width 117 height 7
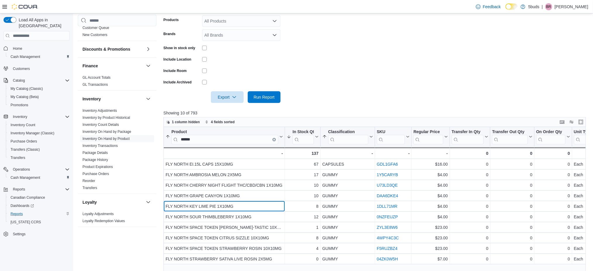
drag, startPoint x: 226, startPoint y: 143, endPoint x: 218, endPoint y: 142, distance: 8.5
click at [218, 142] on input "******" at bounding box center [224, 139] width 107 height 9
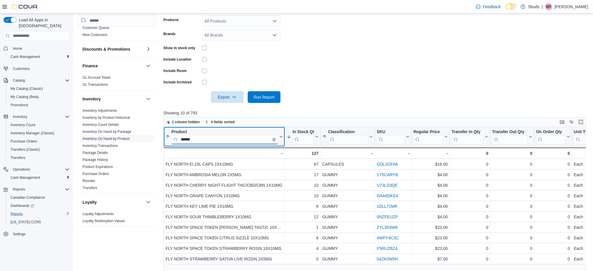
drag, startPoint x: 210, startPoint y: 141, endPoint x: 179, endPoint y: 141, distance: 30.7
click at [179, 141] on input "******" at bounding box center [224, 139] width 107 height 9
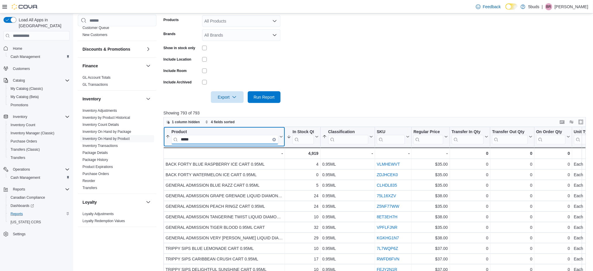
type input "****"
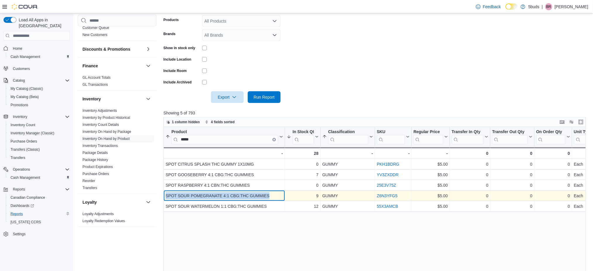
drag, startPoint x: 272, startPoint y: 195, endPoint x: 166, endPoint y: 195, distance: 106.1
click at [166, 195] on div "SPOT SOUR POMEGRANATE 4:1 CBG:THC GUMMIES" at bounding box center [223, 195] width 117 height 7
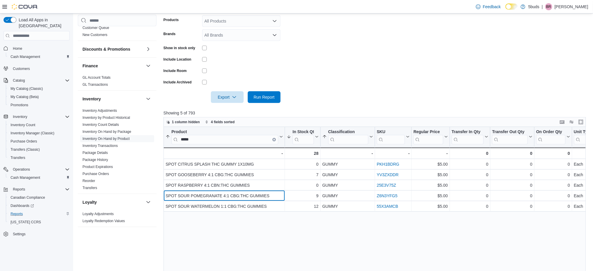
drag, startPoint x: 202, startPoint y: 138, endPoint x: 173, endPoint y: 138, distance: 28.9
click at [173, 138] on input "****" at bounding box center [224, 139] width 107 height 9
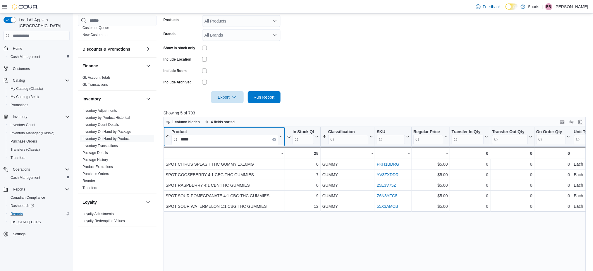
drag, startPoint x: 193, startPoint y: 139, endPoint x: 179, endPoint y: 140, distance: 14.1
click at [179, 140] on input "****" at bounding box center [224, 139] width 107 height 9
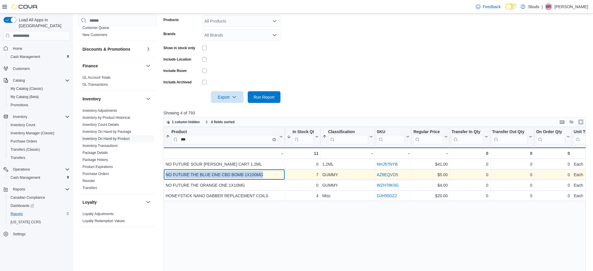
drag, startPoint x: 271, startPoint y: 175, endPoint x: 165, endPoint y: 174, distance: 105.8
click at [165, 174] on div "NO FUTURE THE BLUE ONE CBD BOMB 1X100MG - Product, column 1, row 2" at bounding box center [223, 174] width 121 height 11
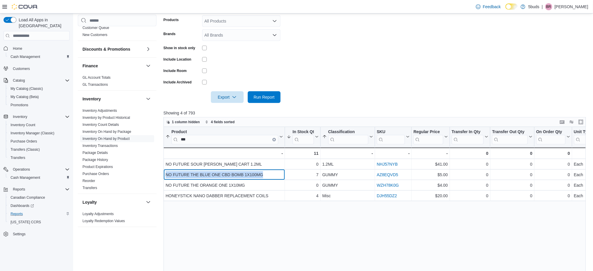
click at [209, 138] on input "**" at bounding box center [224, 139] width 107 height 9
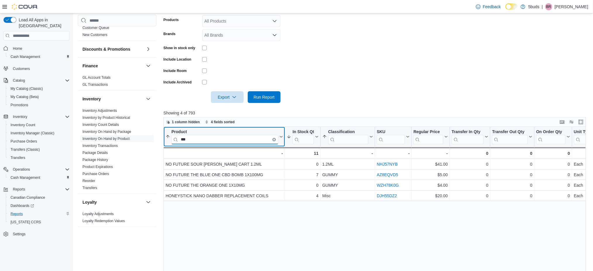
click at [209, 138] on input "**" at bounding box center [224, 139] width 107 height 9
type input "*"
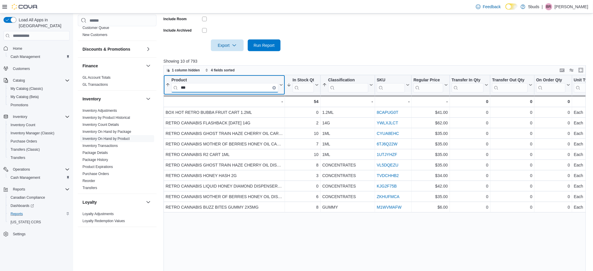
scroll to position [184, 0]
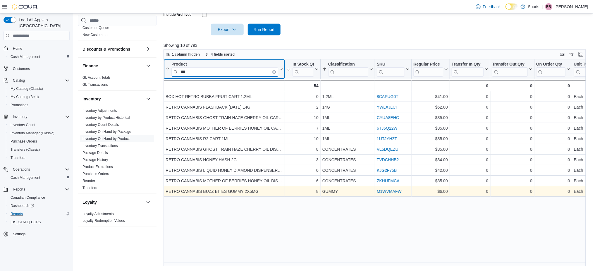
type input "***"
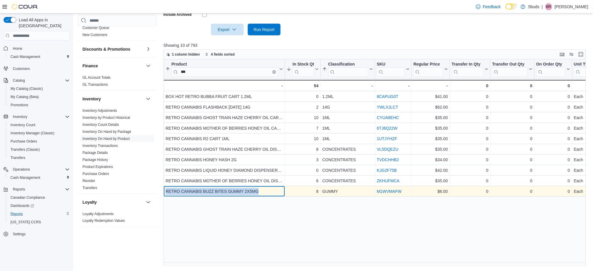
drag, startPoint x: 263, startPoint y: 192, endPoint x: 165, endPoint y: 188, distance: 98.6
click at [165, 188] on div "RETRO CANNABIS BUZZ BITES GUMMY 2X5MG - Product, column 1, row 10" at bounding box center [223, 191] width 121 height 11
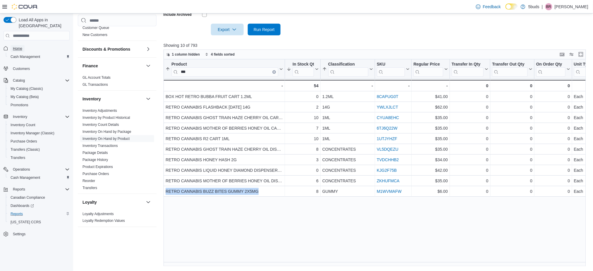
click at [21, 46] on span "Home" at bounding box center [17, 48] width 9 height 5
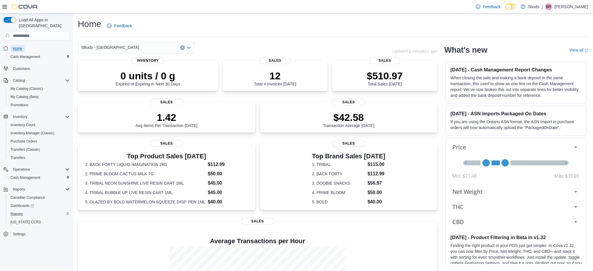
click at [21, 45] on span "Home" at bounding box center [17, 48] width 9 height 7
